Goal: Register for event/course

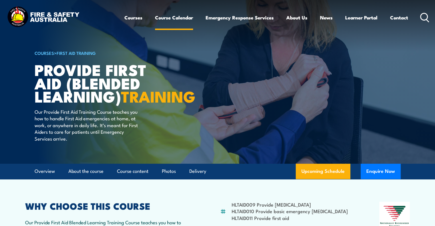
click at [162, 17] on link "Course Calendar" at bounding box center [174, 17] width 38 height 15
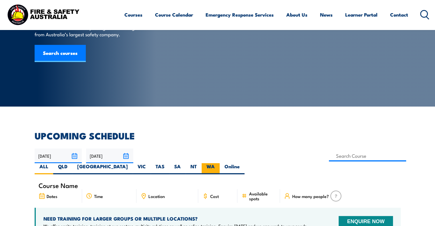
click at [220, 163] on label "WA" at bounding box center [211, 168] width 18 height 11
click at [218, 163] on input "WA" at bounding box center [217, 165] width 4 height 4
radio input "true"
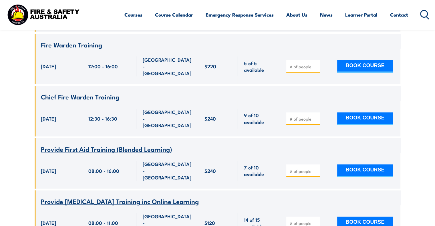
scroll to position [761, 0]
